Goal: Navigation & Orientation: Find specific page/section

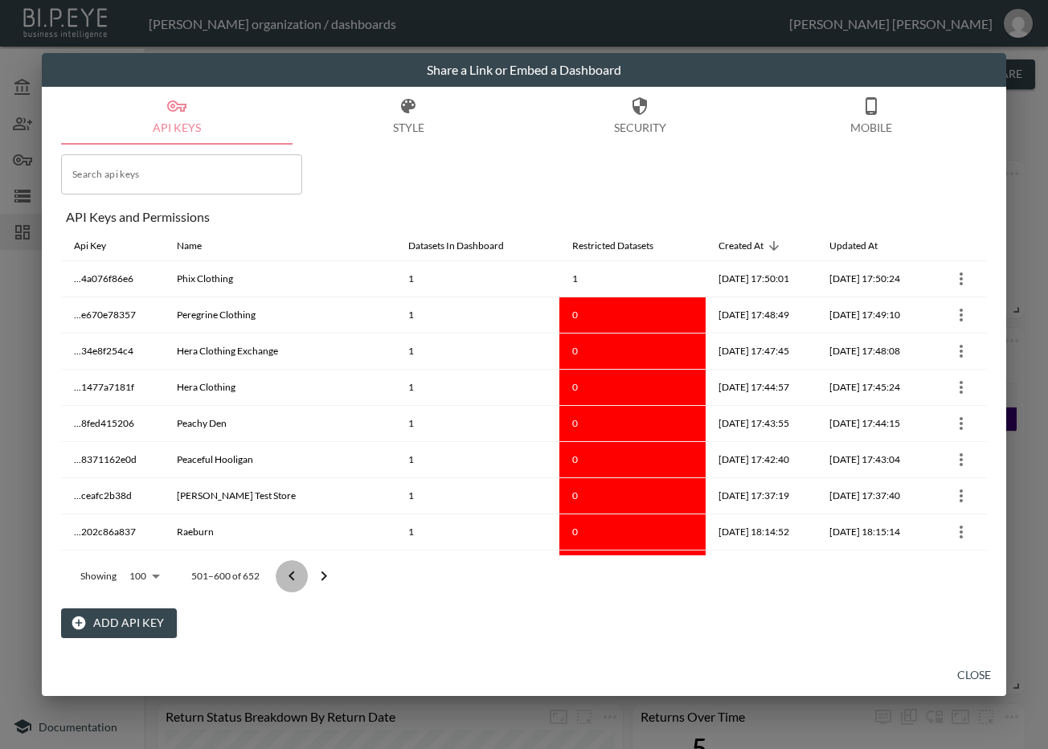
click at [290, 578] on icon "Go to previous page" at bounding box center [291, 576] width 19 height 19
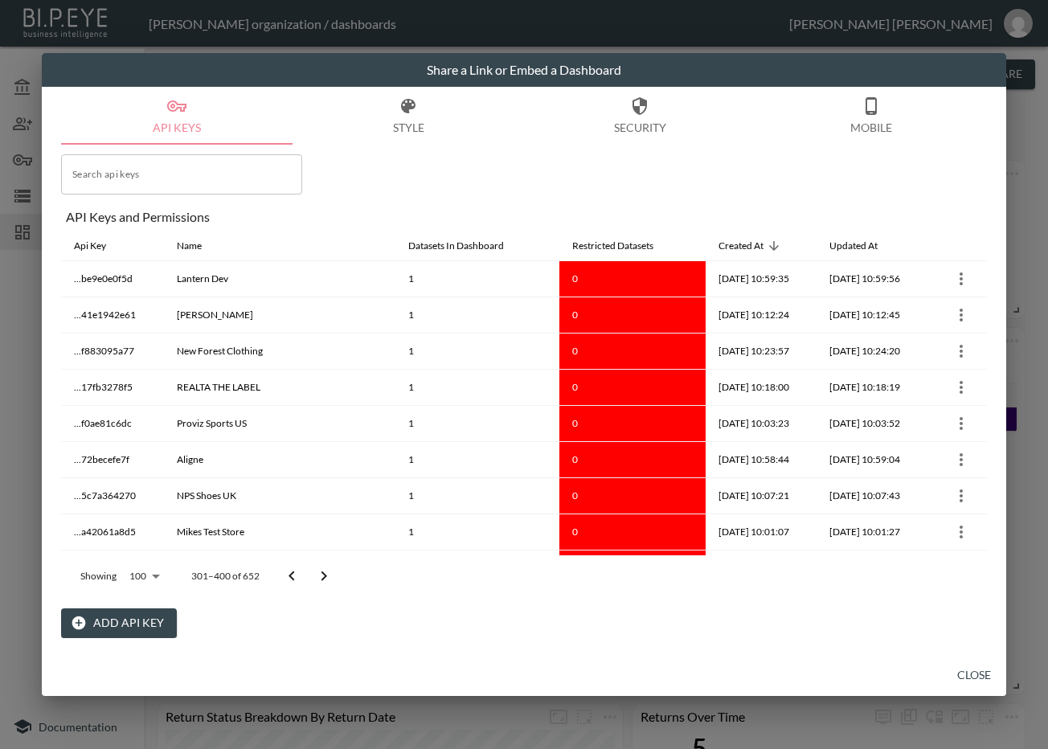
click at [290, 578] on icon "Go to previous page" at bounding box center [291, 576] width 19 height 19
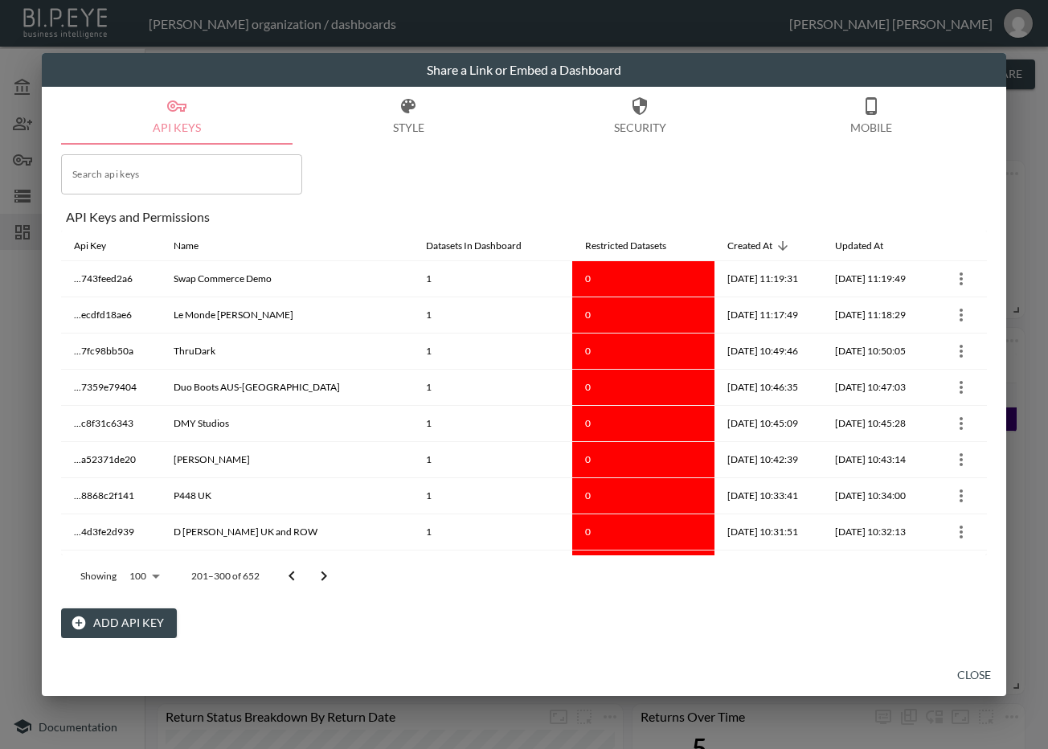
click at [290, 578] on icon "Go to previous page" at bounding box center [291, 576] width 19 height 19
click at [290, 578] on div at bounding box center [308, 576] width 64 height 32
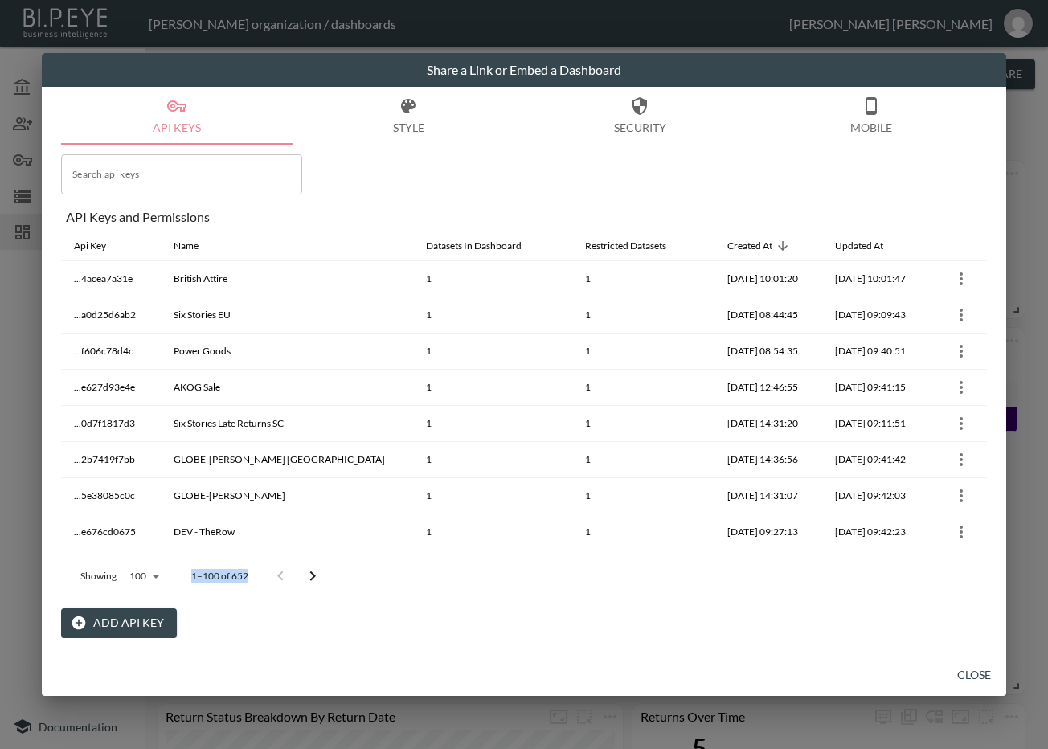
click at [290, 578] on div at bounding box center [297, 576] width 64 height 32
click at [290, 580] on div at bounding box center [297, 576] width 64 height 32
click at [306, 584] on icon "Go to next page" at bounding box center [312, 576] width 19 height 19
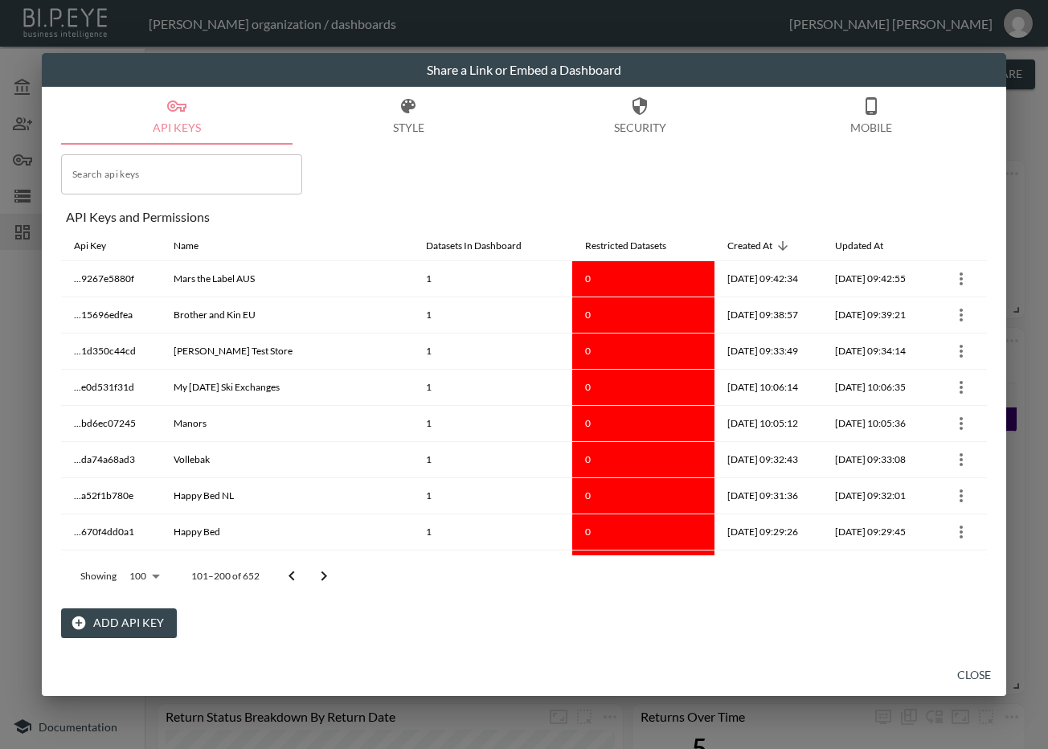
click at [326, 576] on icon "Go to next page" at bounding box center [323, 576] width 19 height 19
click at [324, 577] on icon "Go to next page" at bounding box center [323, 576] width 19 height 19
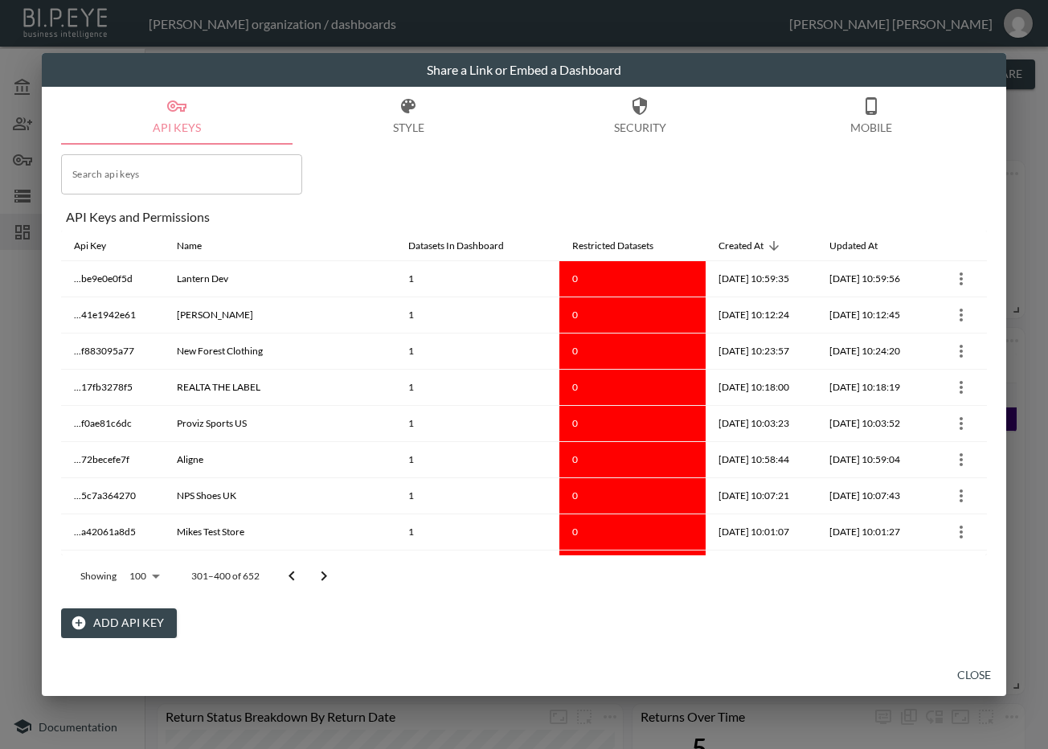
click at [324, 577] on icon "Go to next page" at bounding box center [323, 576] width 19 height 19
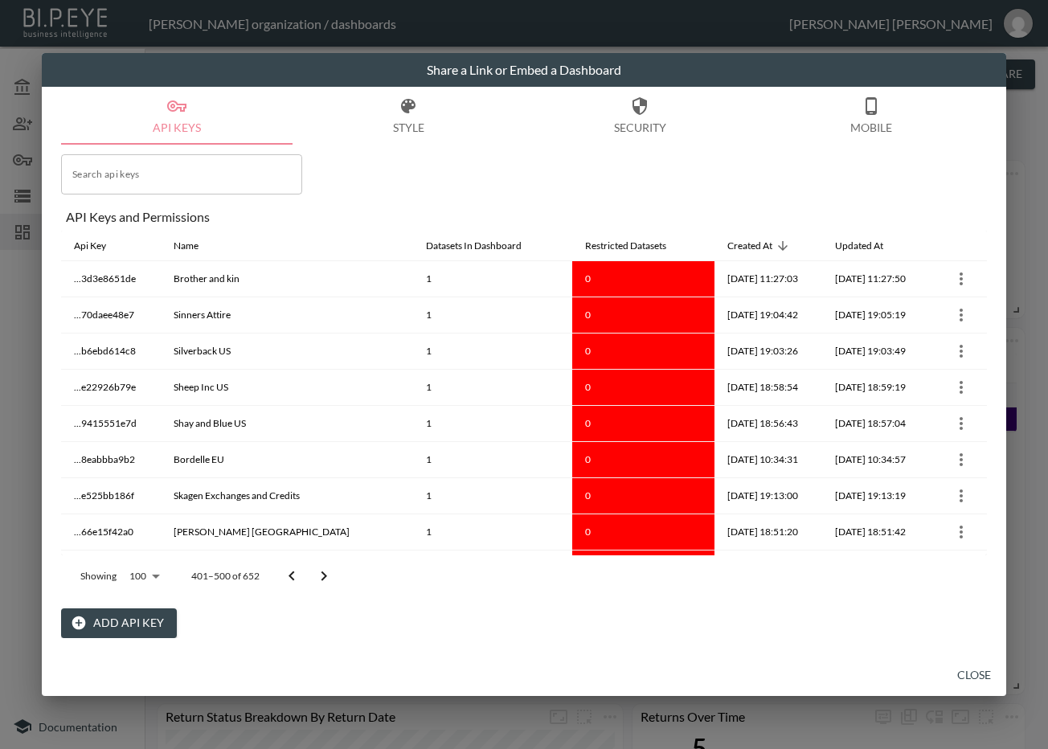
click at [324, 577] on icon "Go to next page" at bounding box center [323, 576] width 19 height 19
